Goal: Task Accomplishment & Management: Manage account settings

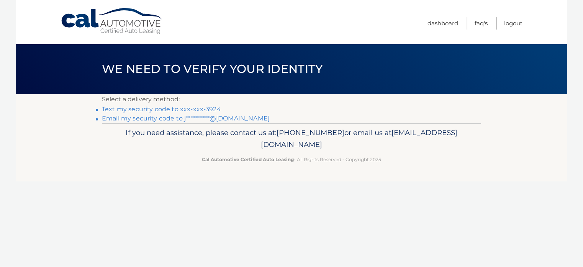
click at [115, 107] on link "Text my security code to xxx-xxx-3924" at bounding box center [161, 108] width 119 height 7
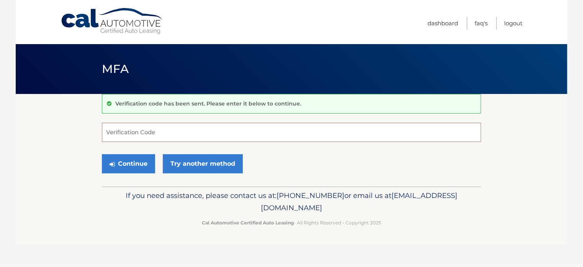
click at [139, 132] on input "Verification Code" at bounding box center [291, 132] width 379 height 19
type input "977777"
click at [115, 165] on button "Continue" at bounding box center [128, 163] width 53 height 19
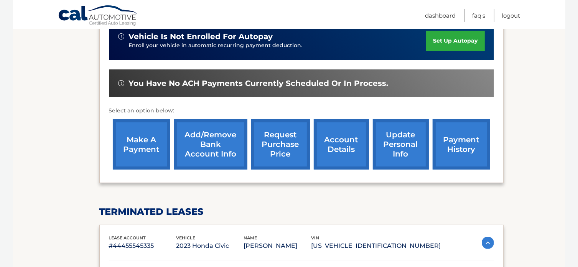
scroll to position [192, 0]
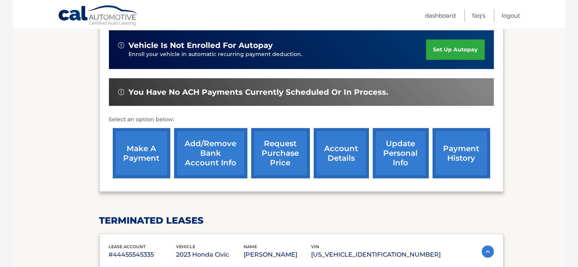
drag, startPoint x: 126, startPoint y: 145, endPoint x: 130, endPoint y: 145, distance: 4.2
click at [126, 145] on link "make a payment" at bounding box center [141, 153] width 57 height 50
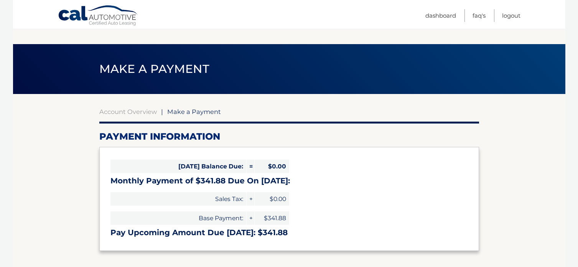
select select "ZGVmNDYxOTYtYTFlYy00N2ZjLWJjNjMtZGFjMmRmYThhZTdj"
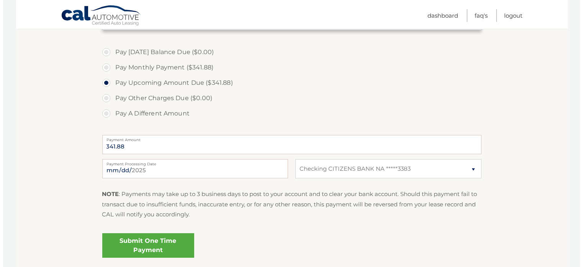
scroll to position [230, 0]
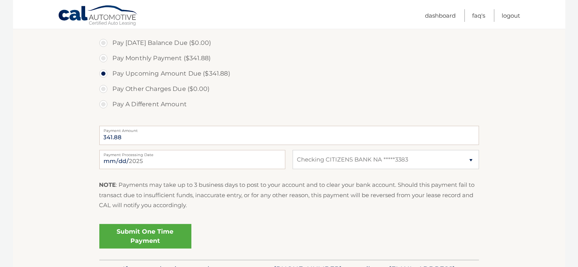
click at [140, 243] on link "Submit One Time Payment" at bounding box center [145, 236] width 92 height 25
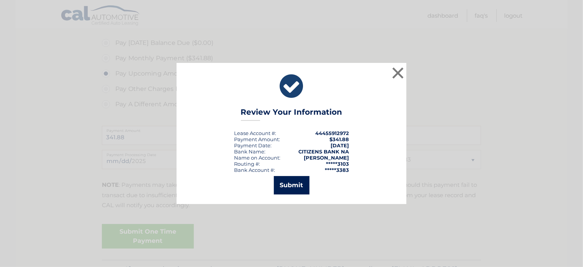
click at [290, 188] on button "Submit" at bounding box center [292, 185] width 36 height 18
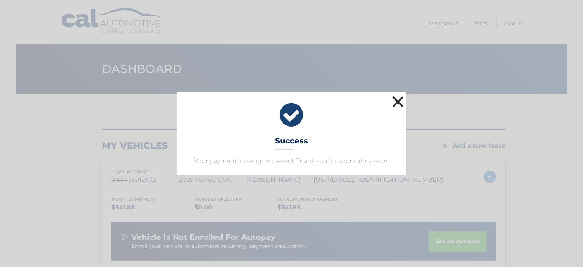
click at [404, 100] on button "×" at bounding box center [397, 101] width 15 height 15
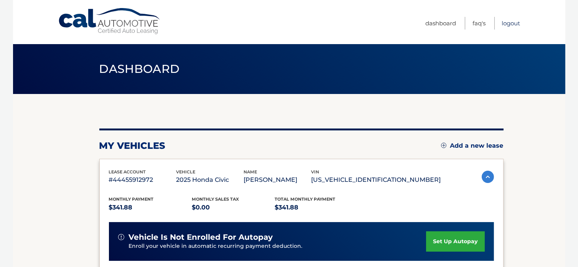
drag, startPoint x: 507, startPoint y: 20, endPoint x: 516, endPoint y: 17, distance: 8.8
click at [508, 20] on link "Logout" at bounding box center [511, 23] width 18 height 13
